Goal: Navigation & Orientation: Find specific page/section

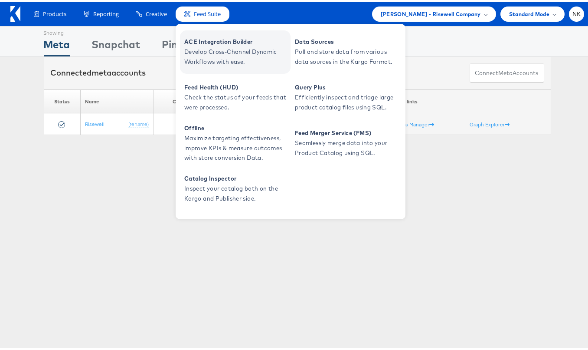
click at [202, 42] on span "ACE Integration Builder" at bounding box center [236, 40] width 104 height 10
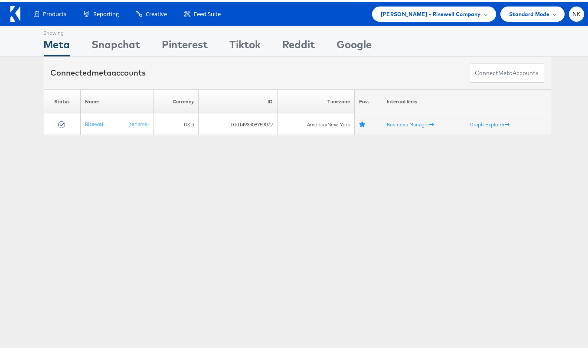
click at [17, 13] on icon at bounding box center [17, 11] width 5 height 15
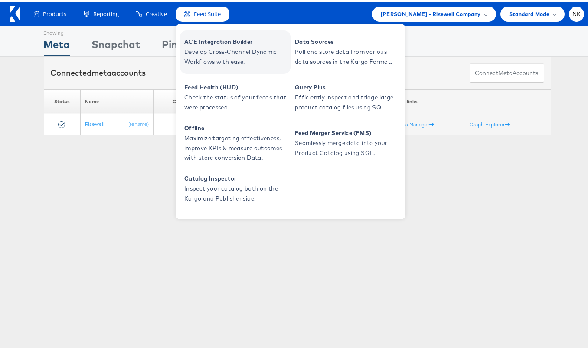
click at [206, 43] on span "ACE Integration Builder" at bounding box center [236, 40] width 104 height 10
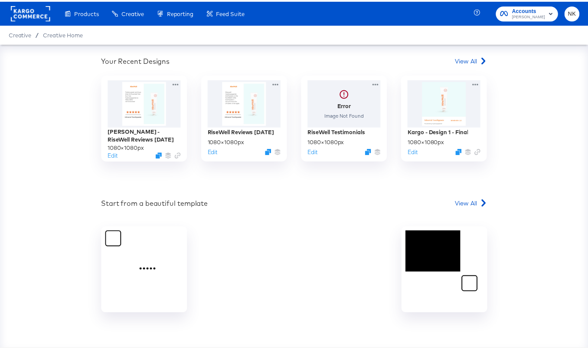
scroll to position [249, 0]
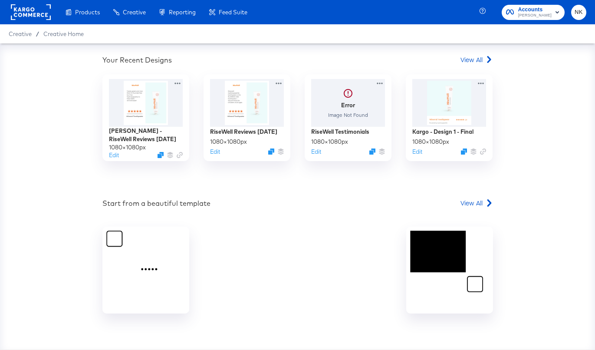
click at [452, 59] on div "Your Recent Designs View All" at bounding box center [297, 61] width 390 height 13
click at [460, 59] on span "View All" at bounding box center [471, 59] width 22 height 9
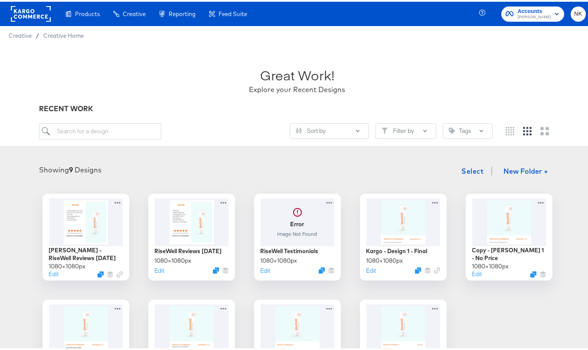
click at [29, 13] on rect at bounding box center [31, 12] width 40 height 16
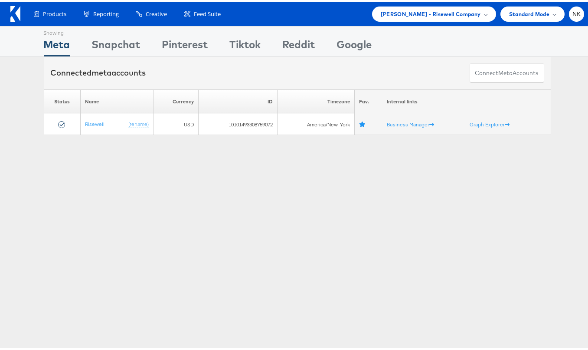
click at [19, 12] on icon at bounding box center [17, 11] width 5 height 15
click at [20, 13] on icon at bounding box center [17, 11] width 5 height 15
click at [12, 14] on icon at bounding box center [15, 12] width 10 height 16
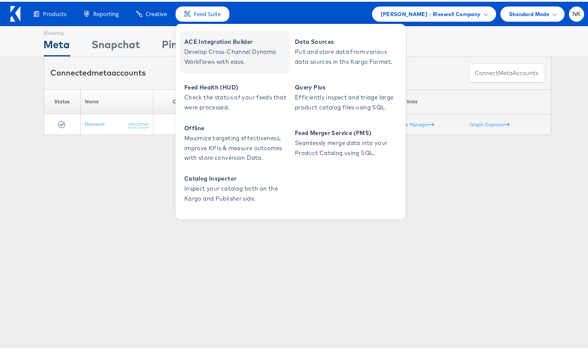
click at [204, 46] on span "Develop Cross-Channel Dynamic Workflows with ease." at bounding box center [236, 55] width 104 height 20
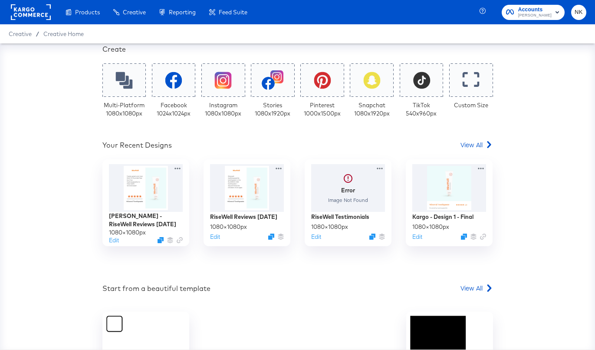
scroll to position [170, 0]
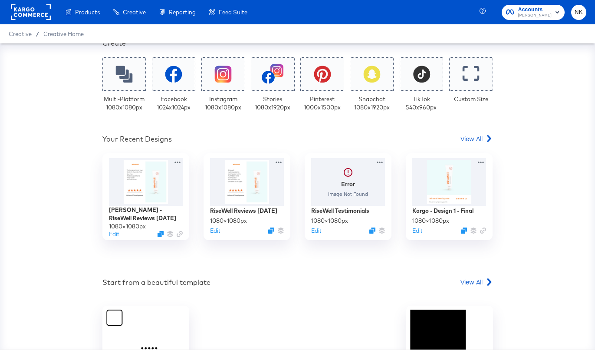
click at [39, 20] on div at bounding box center [31, 12] width 40 height 24
click at [36, 11] on rect at bounding box center [31, 12] width 40 height 16
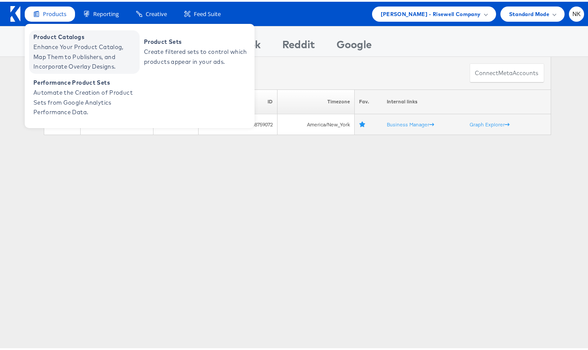
click at [62, 43] on span "Enhance Your Product Catalog, Map Them to Publishers, and Incorporate Overlay D…" at bounding box center [85, 54] width 104 height 29
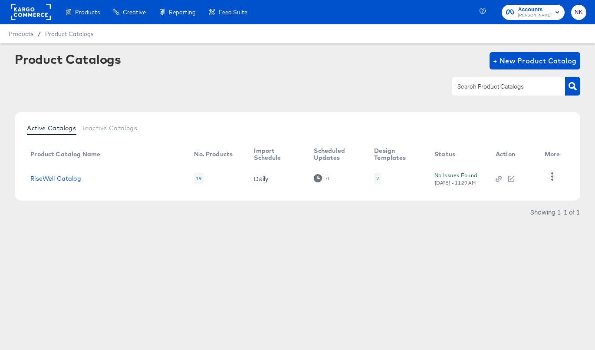
click at [31, 7] on rect at bounding box center [31, 12] width 40 height 16
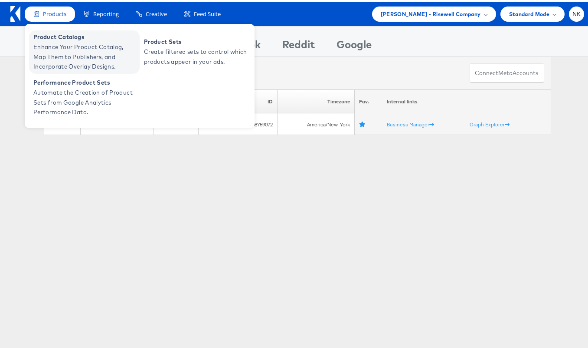
click at [72, 42] on span "Enhance Your Product Catalog, Map Them to Publishers, and Incorporate Overlay D…" at bounding box center [85, 54] width 104 height 29
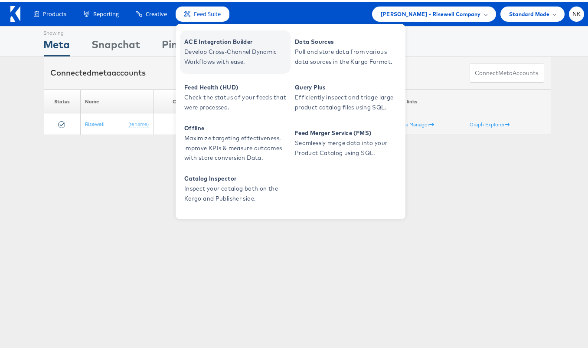
click at [196, 38] on span "ACE Integration Builder" at bounding box center [236, 40] width 104 height 10
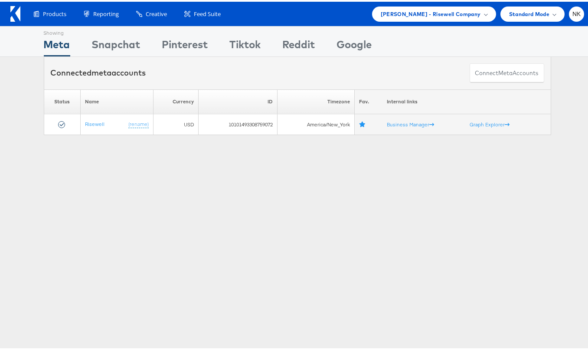
click at [13, 12] on icon at bounding box center [15, 12] width 10 height 16
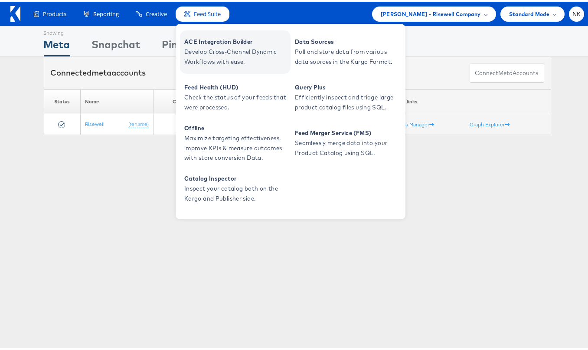
click at [210, 49] on span "Develop Cross-Channel Dynamic Workflows with ease." at bounding box center [236, 55] width 104 height 20
